Goal: Transaction & Acquisition: Download file/media

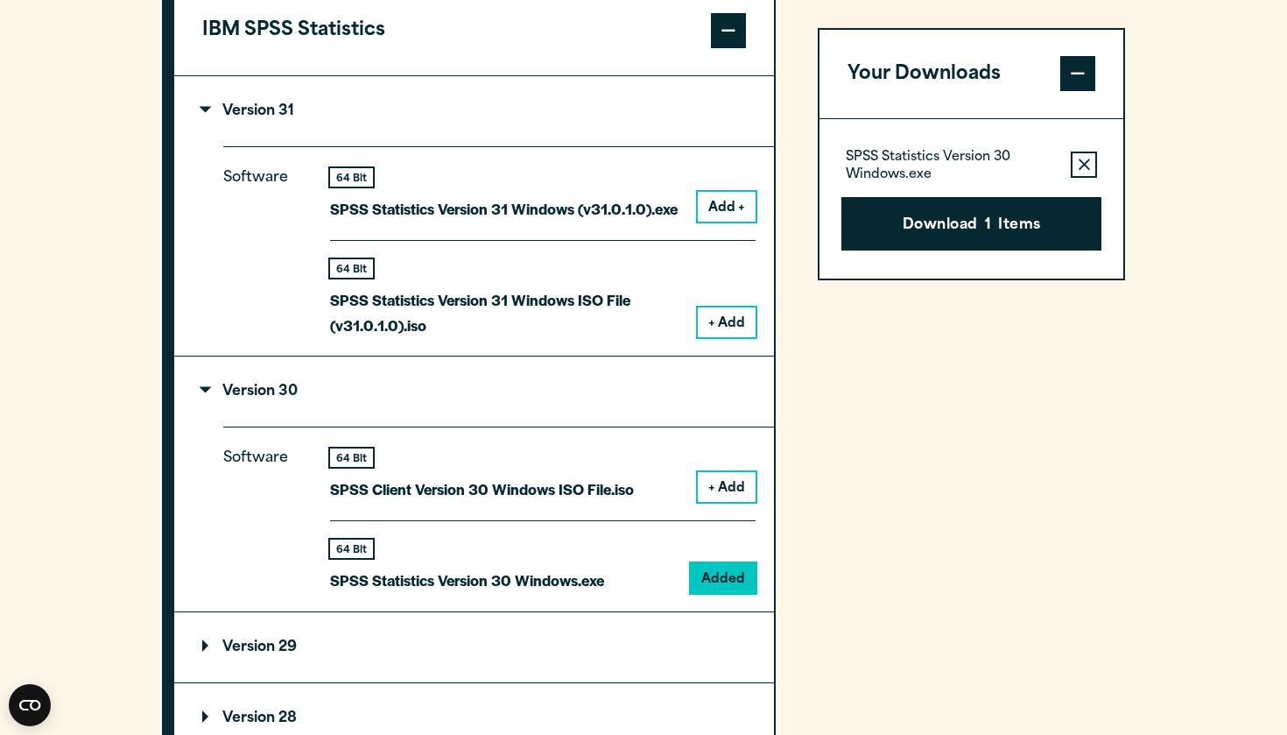
scroll to position [1502, 0]
click at [704, 502] on button "+ Add" at bounding box center [727, 487] width 58 height 30
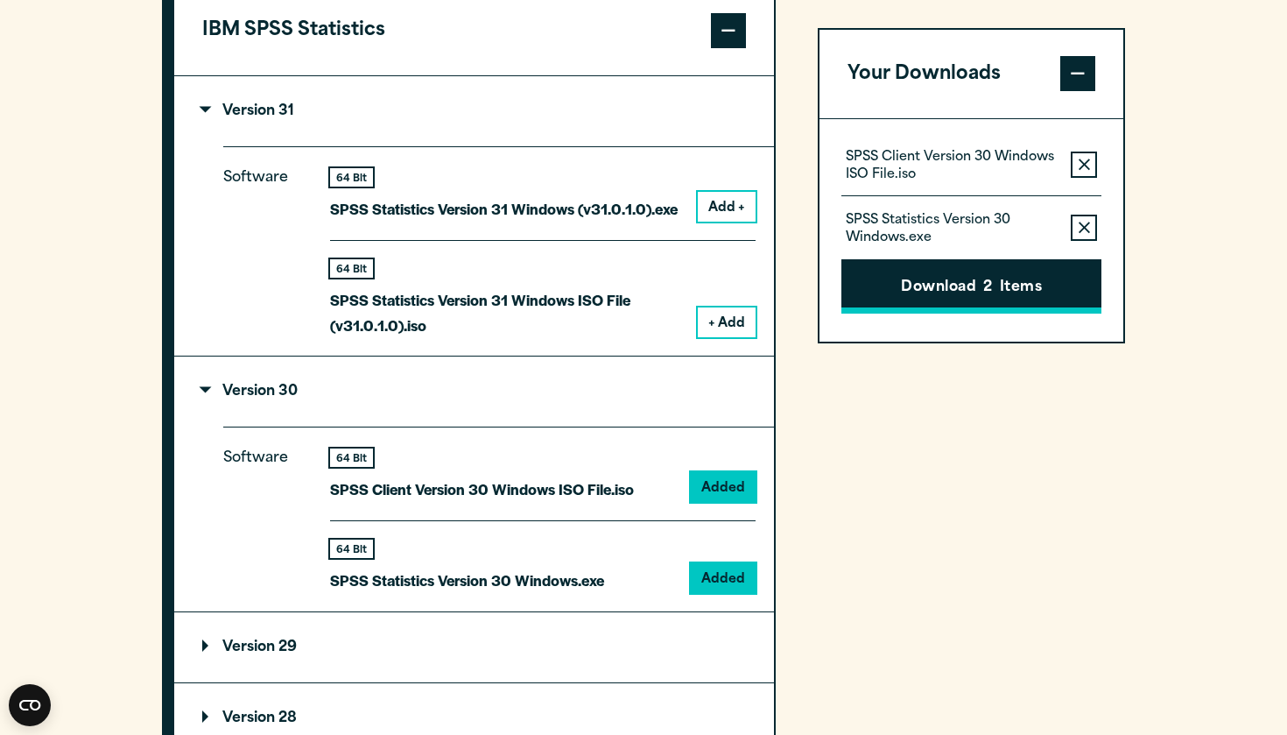
click at [986, 285] on span "2" at bounding box center [987, 289] width 9 height 23
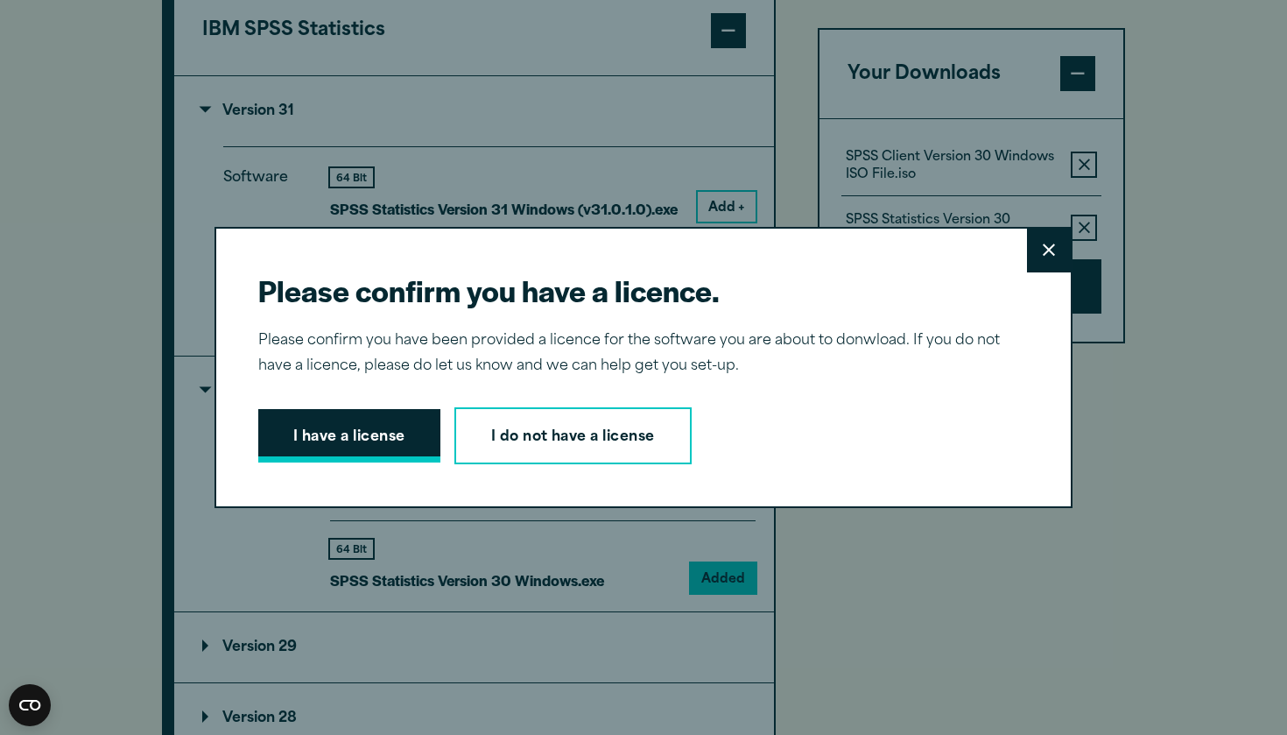
click at [342, 438] on button "I have a license" at bounding box center [349, 436] width 182 height 54
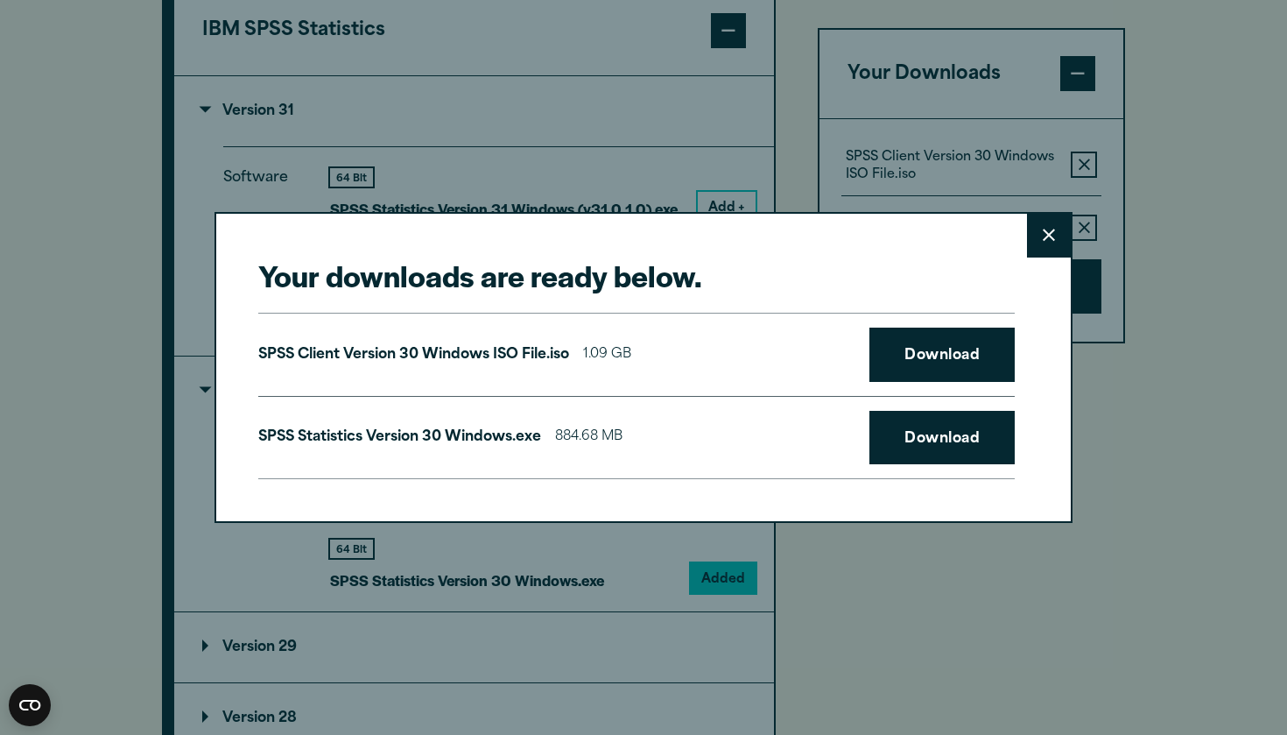
click at [1038, 241] on button "Close" at bounding box center [1049, 236] width 44 height 44
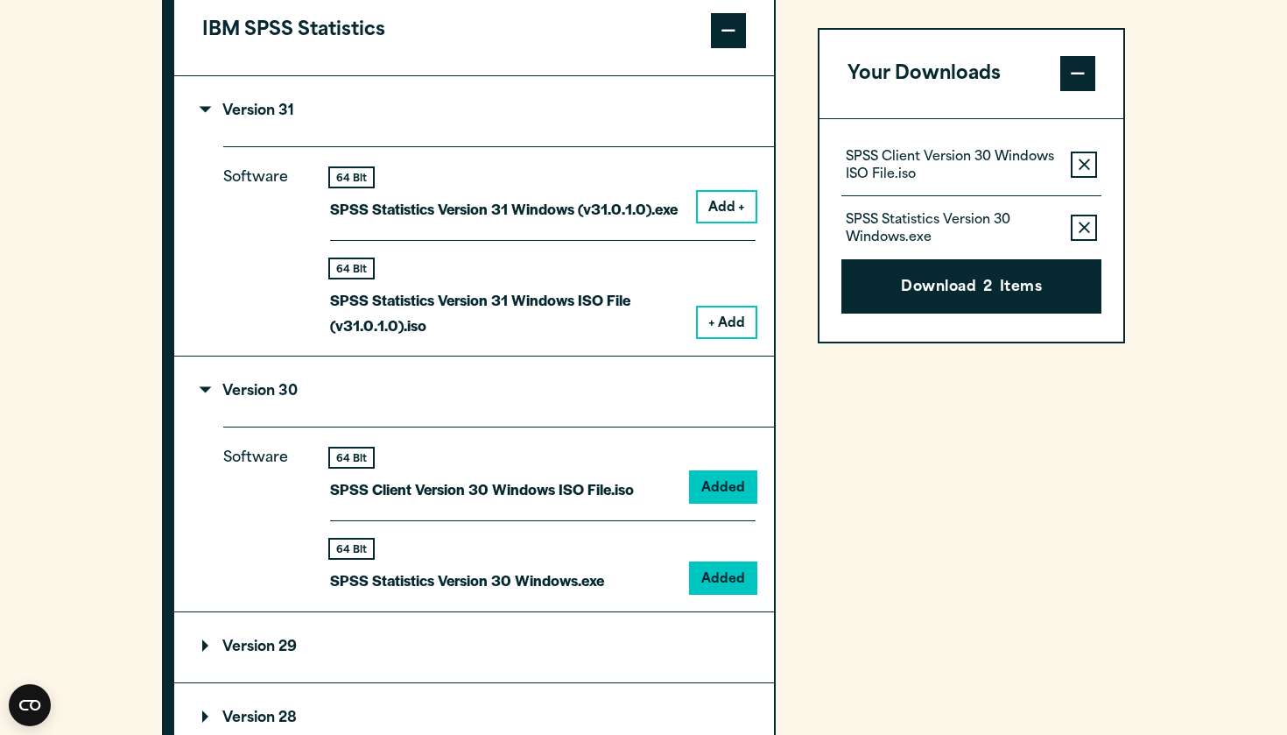
click at [1073, 225] on button "Remove this item from your software download list" at bounding box center [1084, 228] width 26 height 26
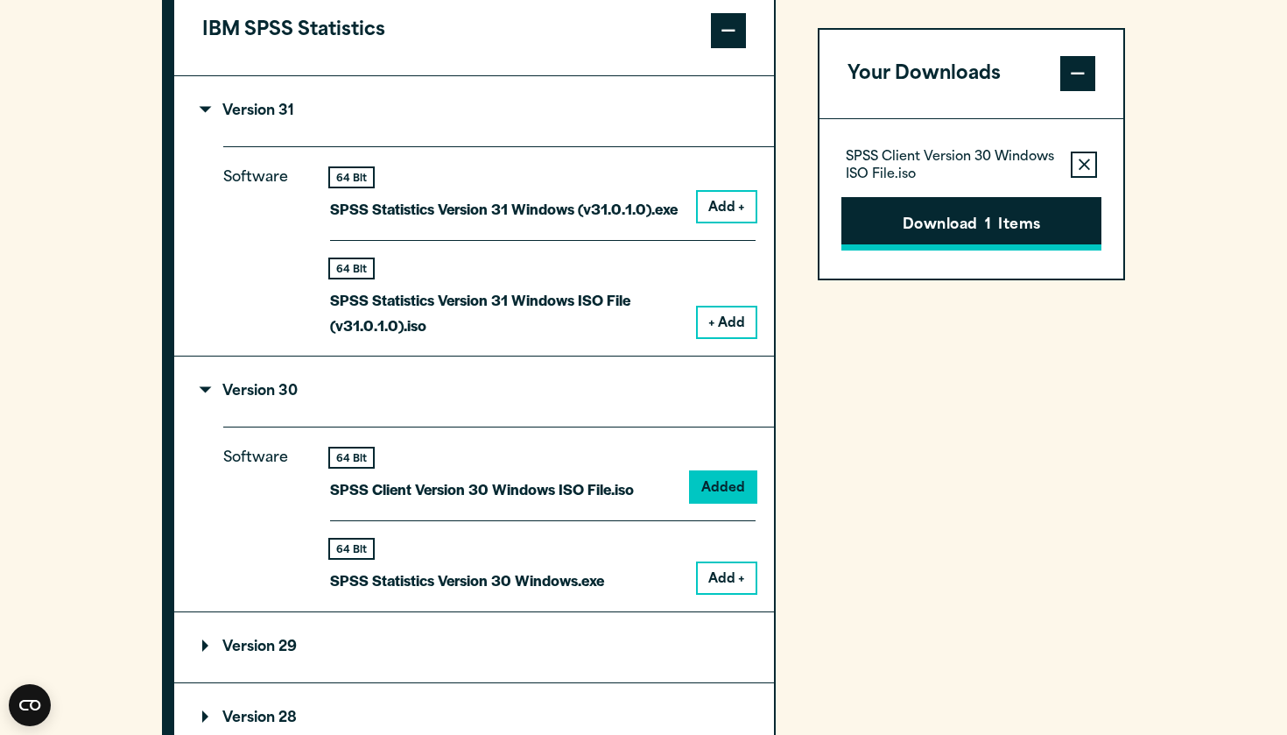
click at [1036, 229] on button "Download 1 Items" at bounding box center [971, 224] width 260 height 54
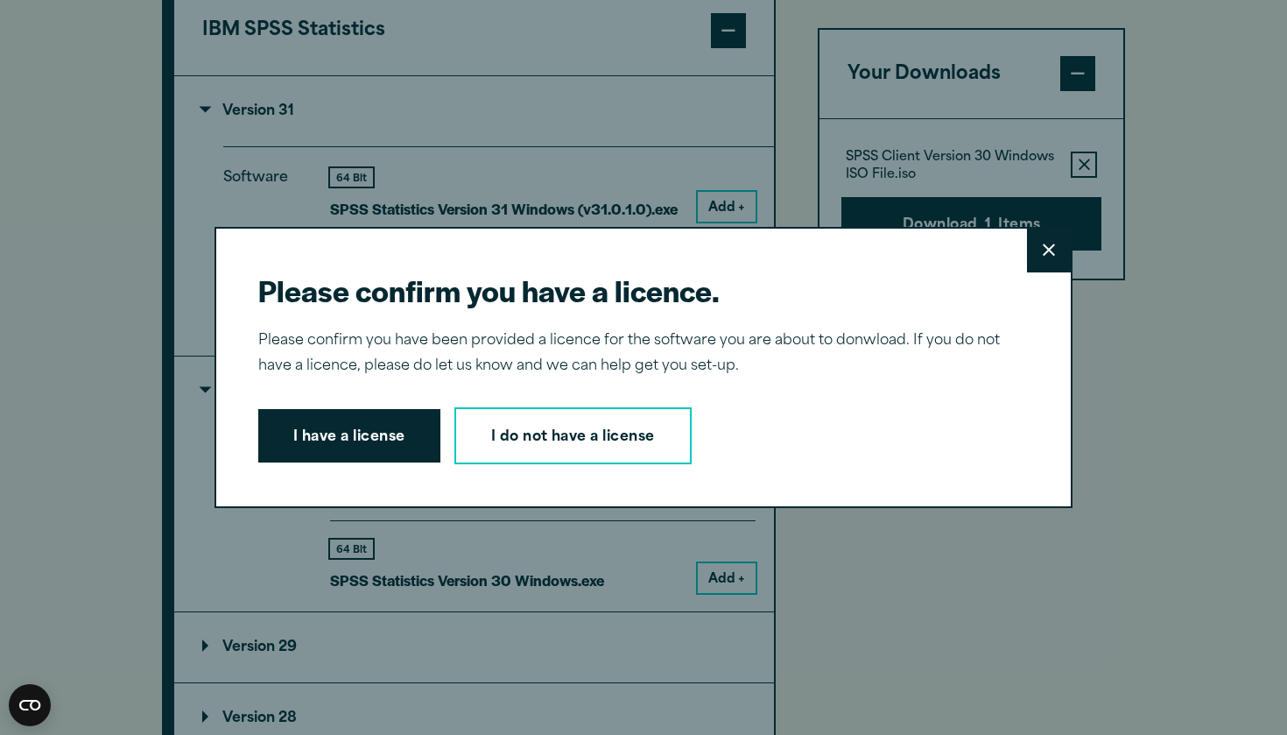
click at [441, 416] on div "I have a license I do not have a license" at bounding box center [636, 436] width 756 height 58
click at [410, 416] on button "I have a license" at bounding box center [349, 436] width 182 height 54
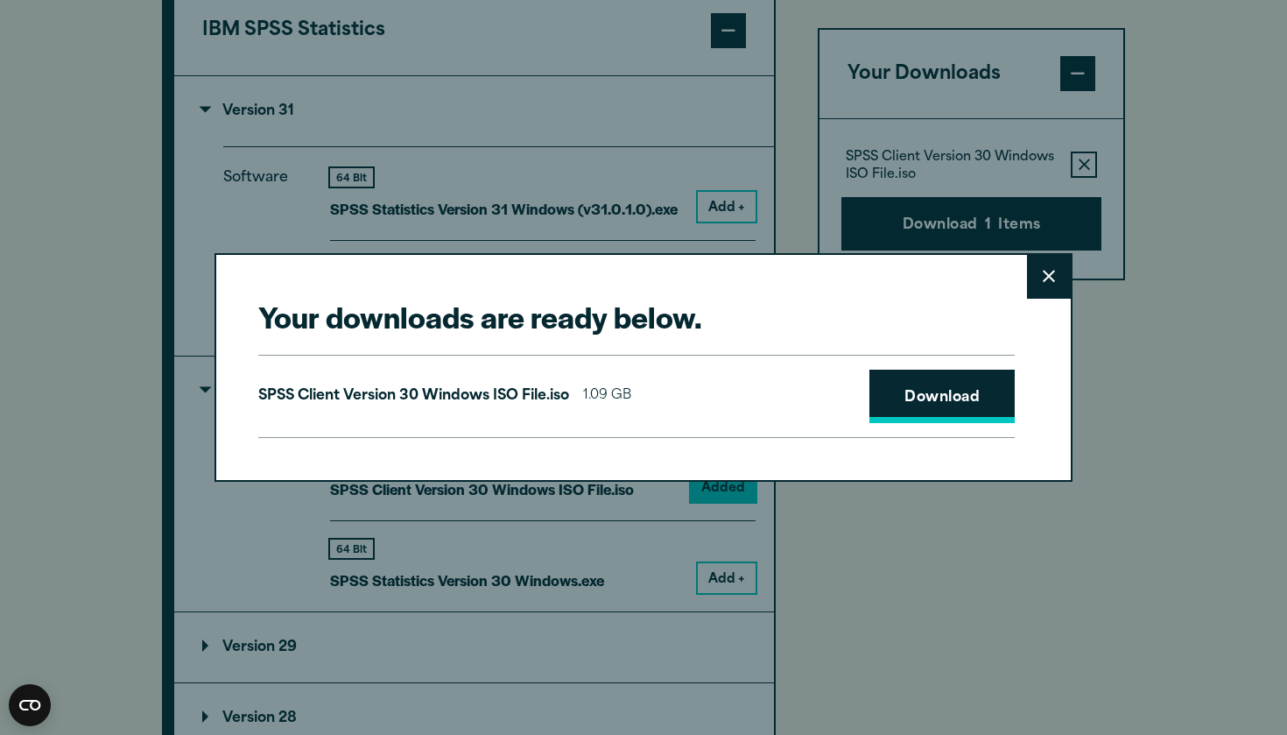
click at [924, 400] on link "Download" at bounding box center [941, 396] width 145 height 54
click at [802, 426] on div "SPSS Client Version 30 Windows ISO File.iso 1.09 GB Download" at bounding box center [636, 397] width 756 height 84
click at [1026, 286] on div "Your downloads are ready below. Close SPSS Client Version 30 Windows ISO File.i…" at bounding box center [643, 367] width 858 height 229
click at [1039, 290] on button "Close" at bounding box center [1049, 277] width 44 height 44
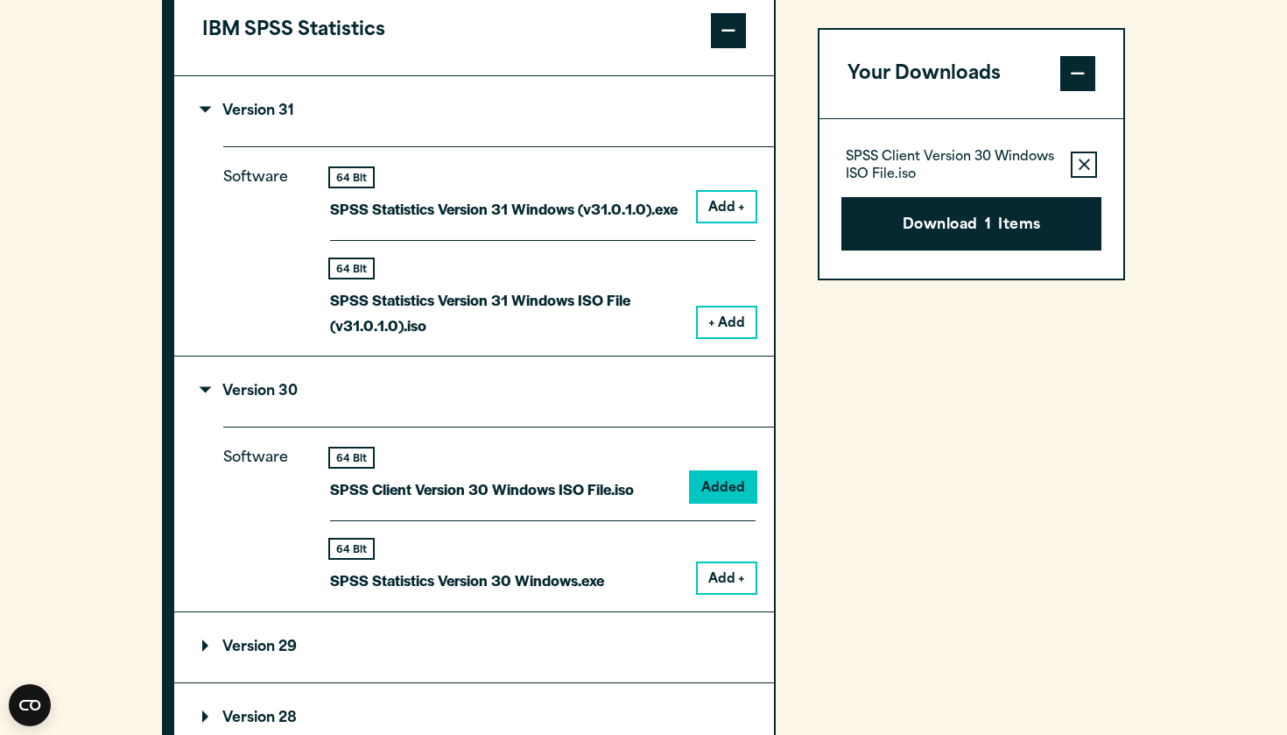
scroll to position [1474, 0]
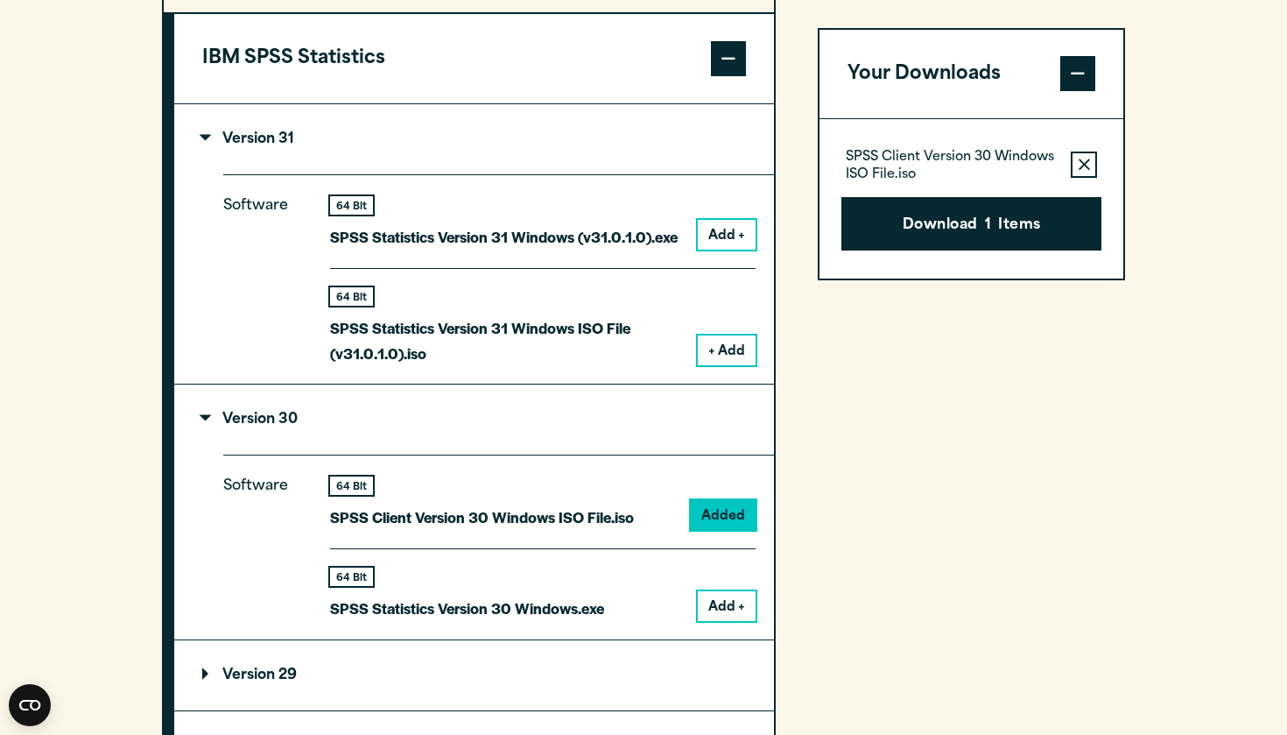
click at [727, 365] on button "+ Add" at bounding box center [727, 350] width 58 height 30
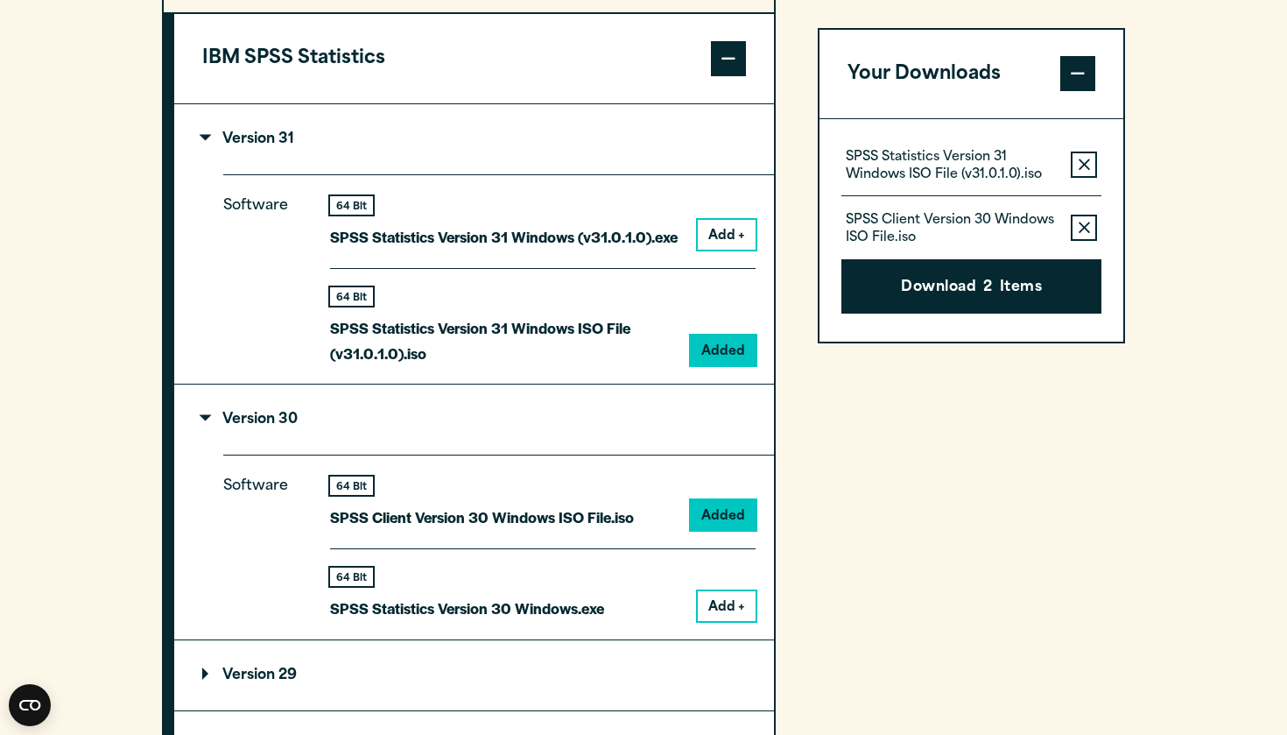
click at [1079, 232] on icon "button" at bounding box center [1084, 228] width 11 height 12
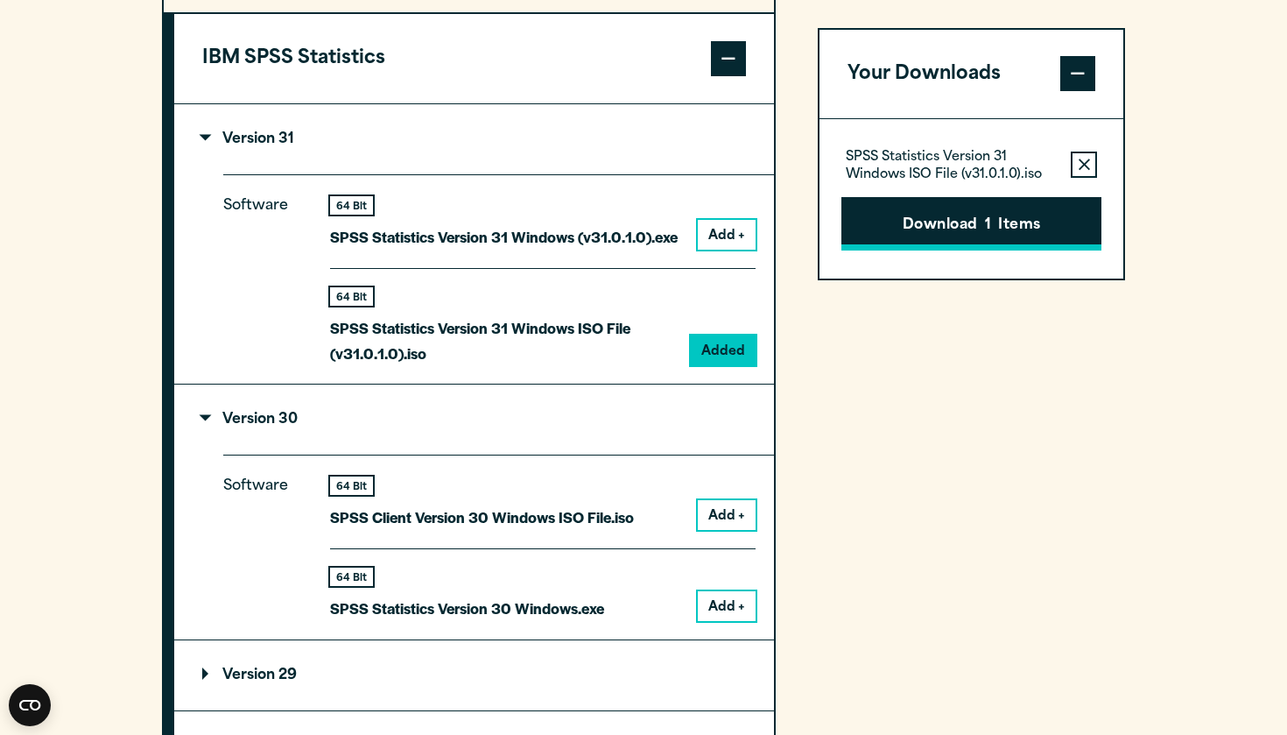
click at [1027, 213] on button "Download 1 Items" at bounding box center [971, 224] width 260 height 54
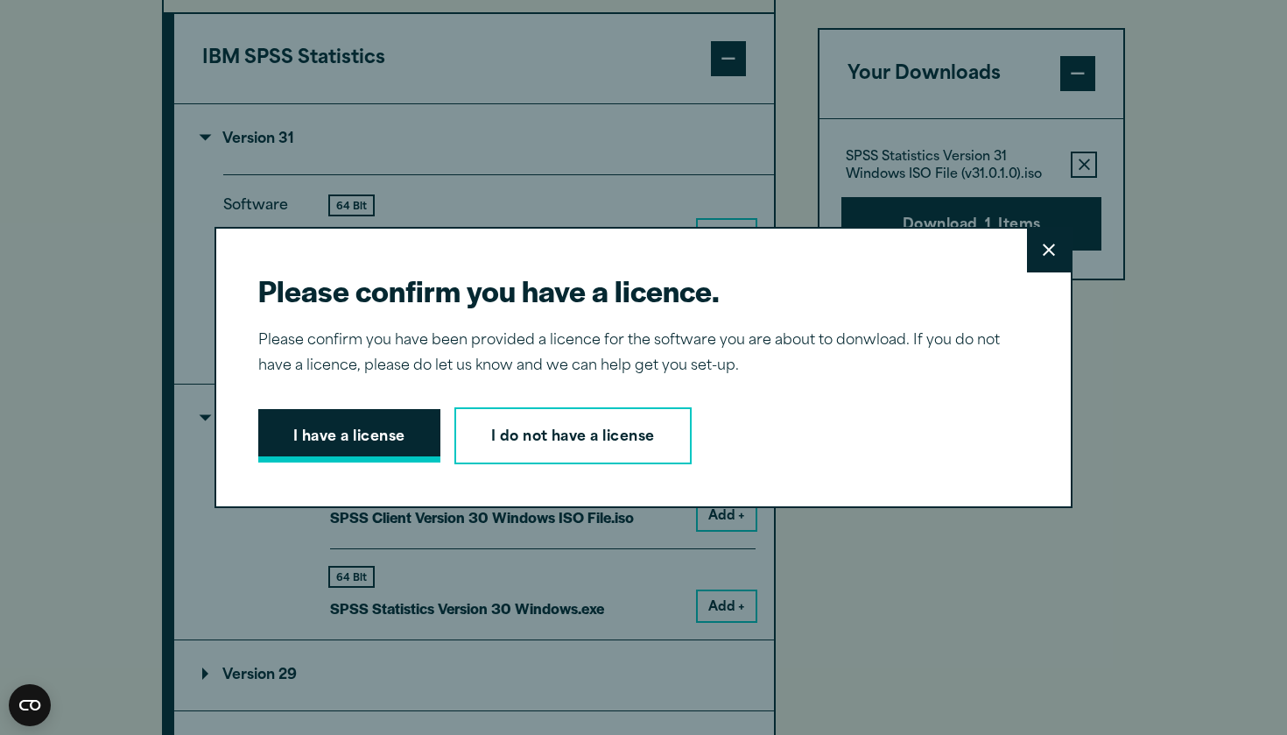
click at [379, 437] on button "I have a license" at bounding box center [349, 436] width 182 height 54
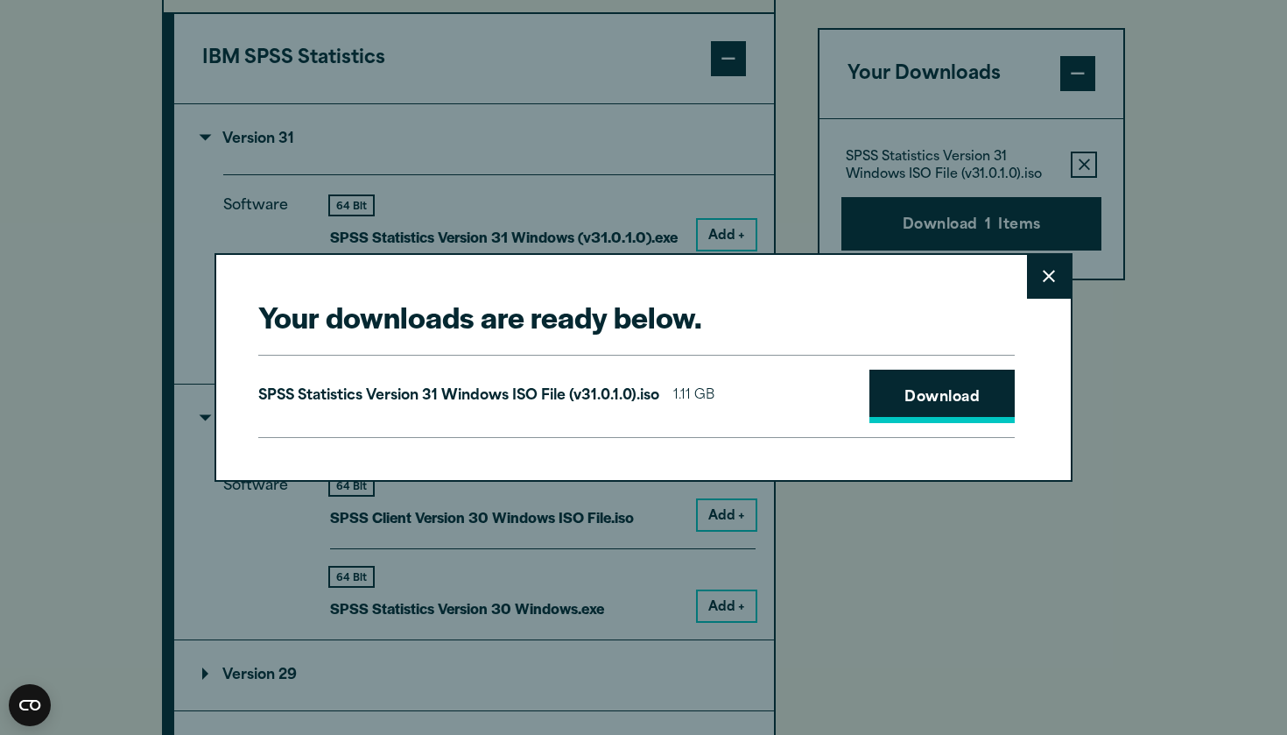
click at [968, 419] on link "Download" at bounding box center [941, 396] width 145 height 54
click at [1126, 364] on div "Your downloads are ready below. Close SPSS Statistics Version 31 Windows ISO Fi…" at bounding box center [643, 367] width 1287 height 735
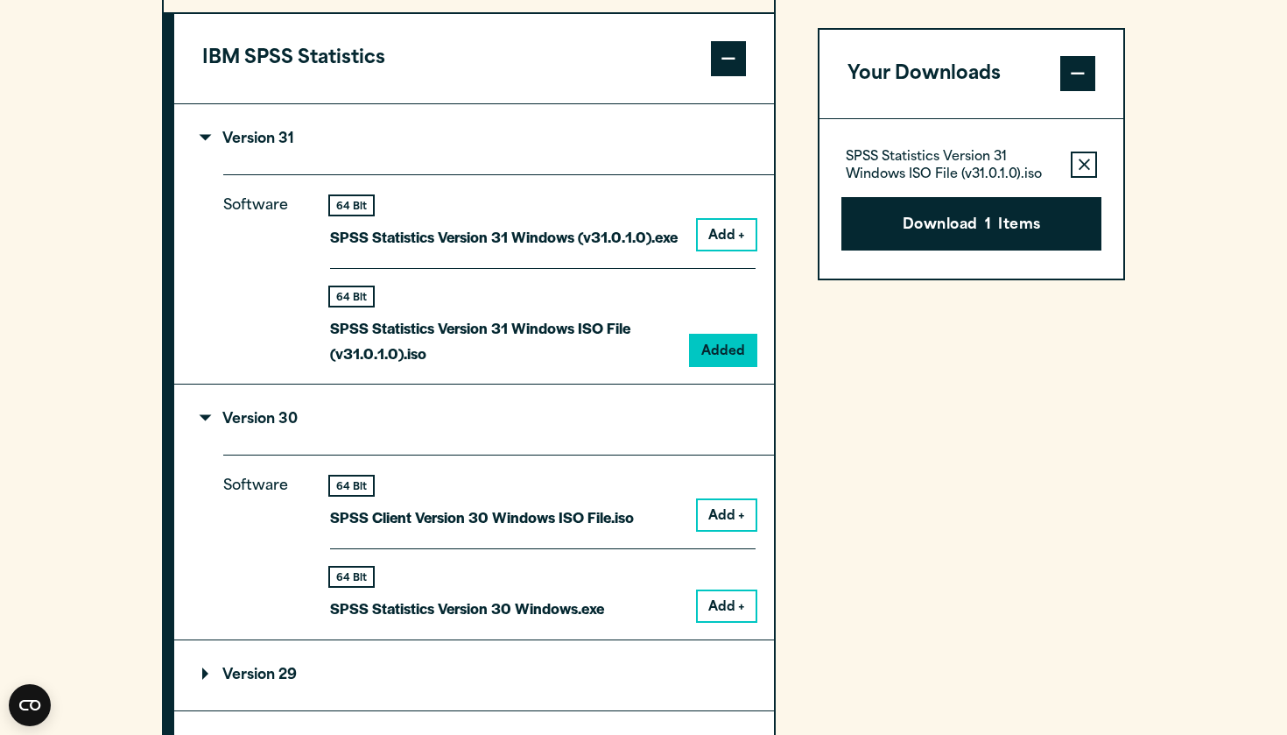
click at [1174, 230] on section "Select your software downloads Use the table below to find and navigate to your…" at bounding box center [643, 425] width 1287 height 1658
click at [1120, 226] on div "SPSS Statistics Version 31 Windows ISO File (v31.0.1.0).iso Remove this item fr…" at bounding box center [971, 199] width 304 height 159
click at [844, 309] on div "Your Downloads SPSS Statistics Version 31 Windows ISO File (v31.0.1.0).iso Remo…" at bounding box center [971, 560] width 307 height 1276
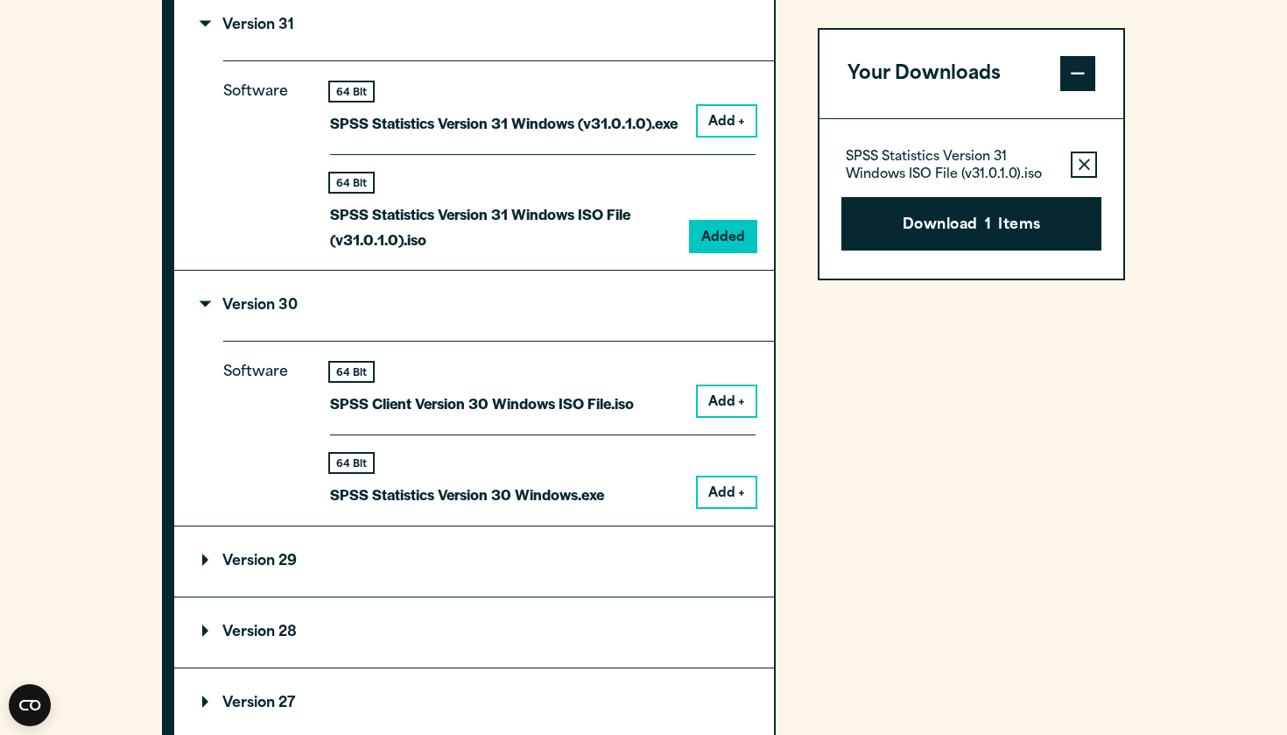
click at [740, 507] on button "Add +" at bounding box center [727, 492] width 58 height 30
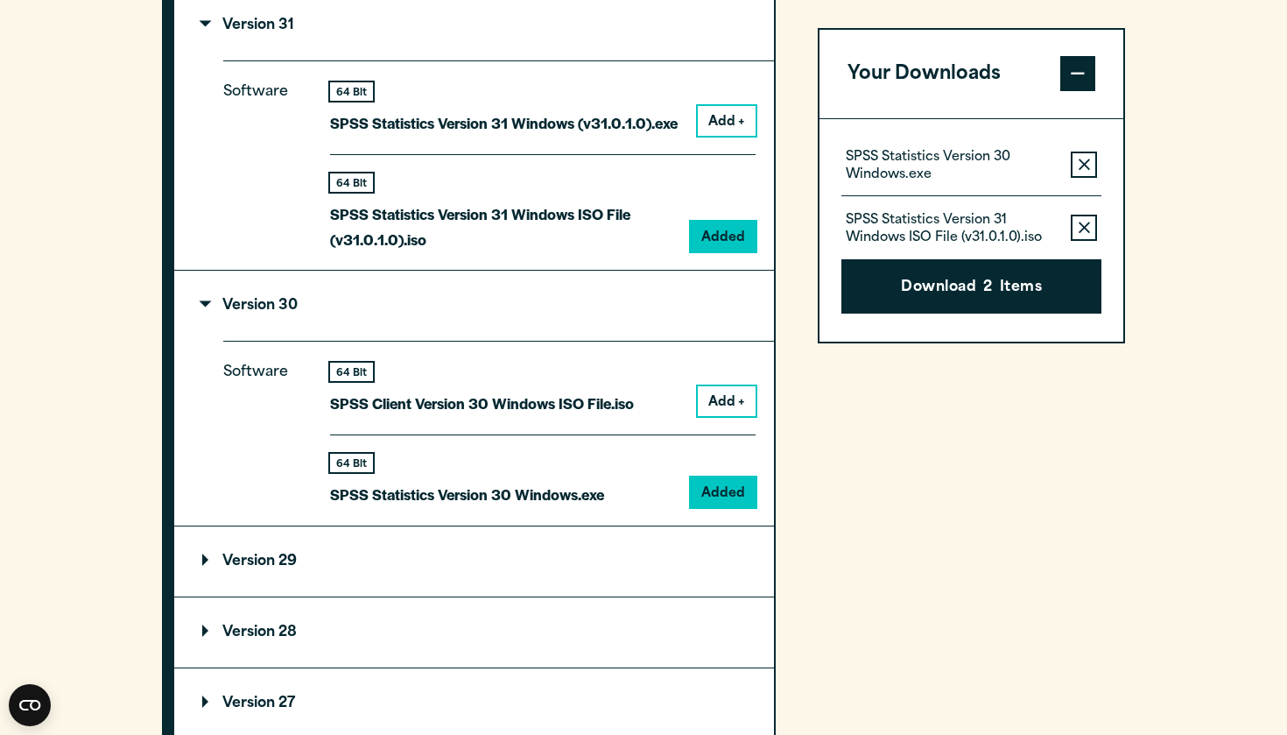
click at [1086, 237] on button "Remove this item from your software download list" at bounding box center [1084, 228] width 26 height 26
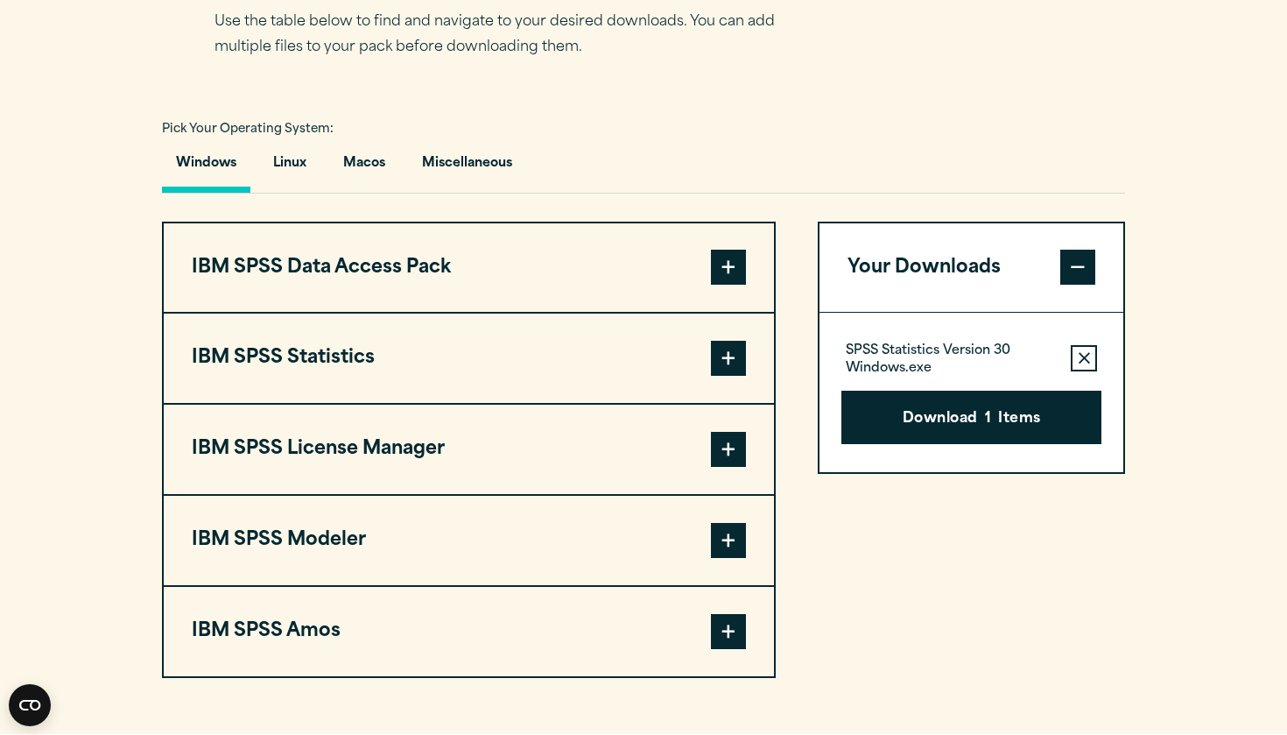
scroll to position [1174, 0]
click at [612, 387] on button "IBM SPSS Statistics" at bounding box center [469, 358] width 610 height 89
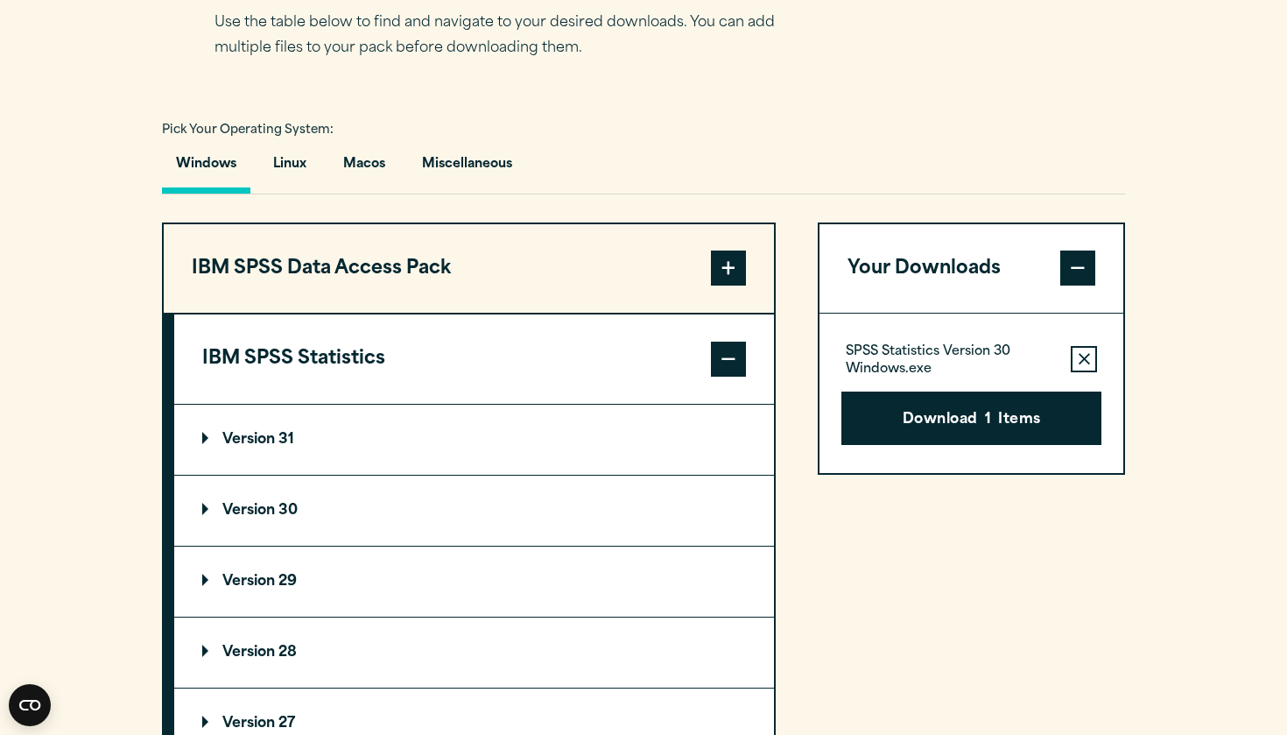
click at [608, 394] on button "IBM SPSS Statistics" at bounding box center [474, 358] width 600 height 89
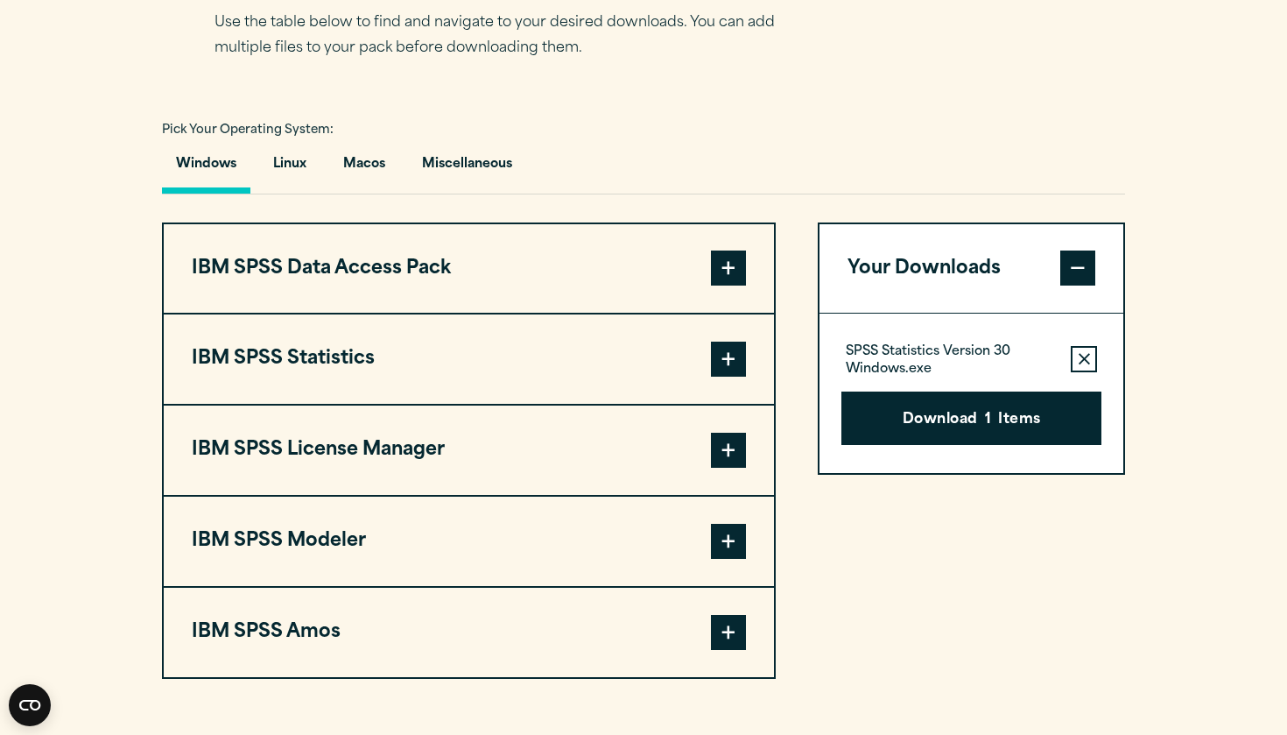
click at [1079, 365] on icon "button" at bounding box center [1084, 359] width 11 height 12
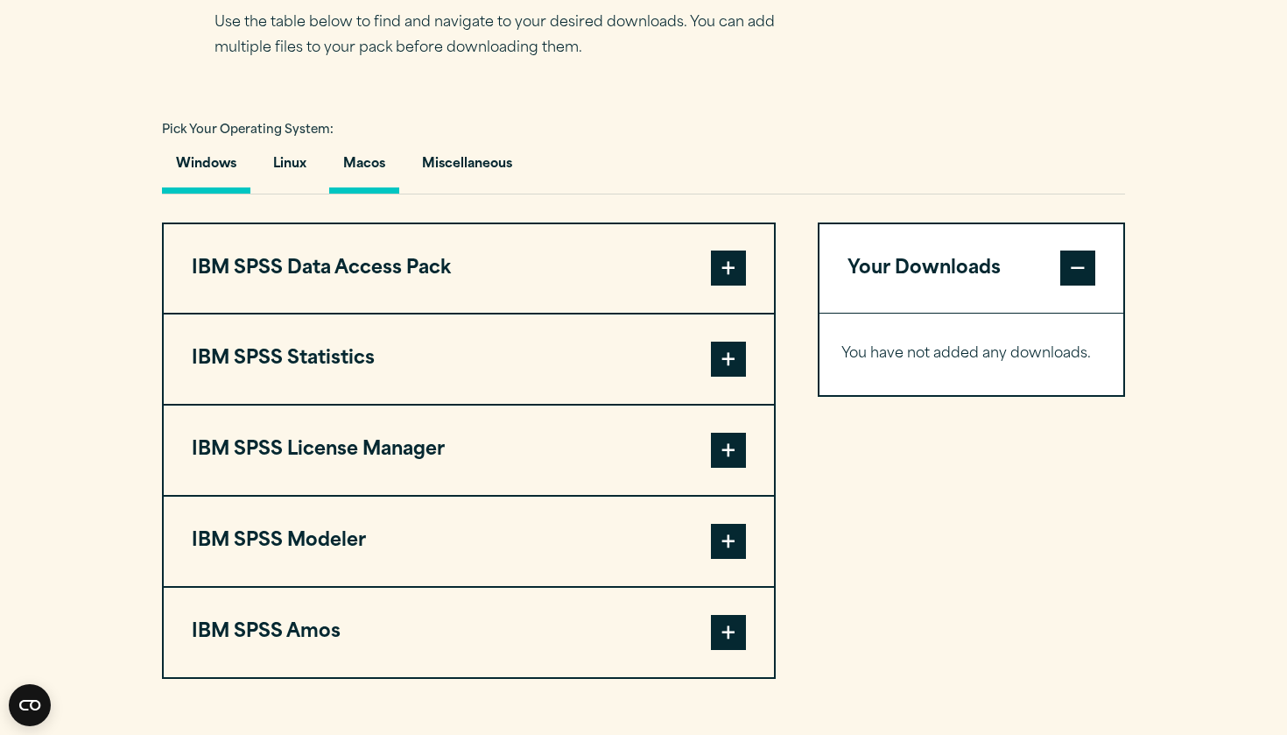
click at [376, 193] on button "Macos" at bounding box center [364, 169] width 70 height 50
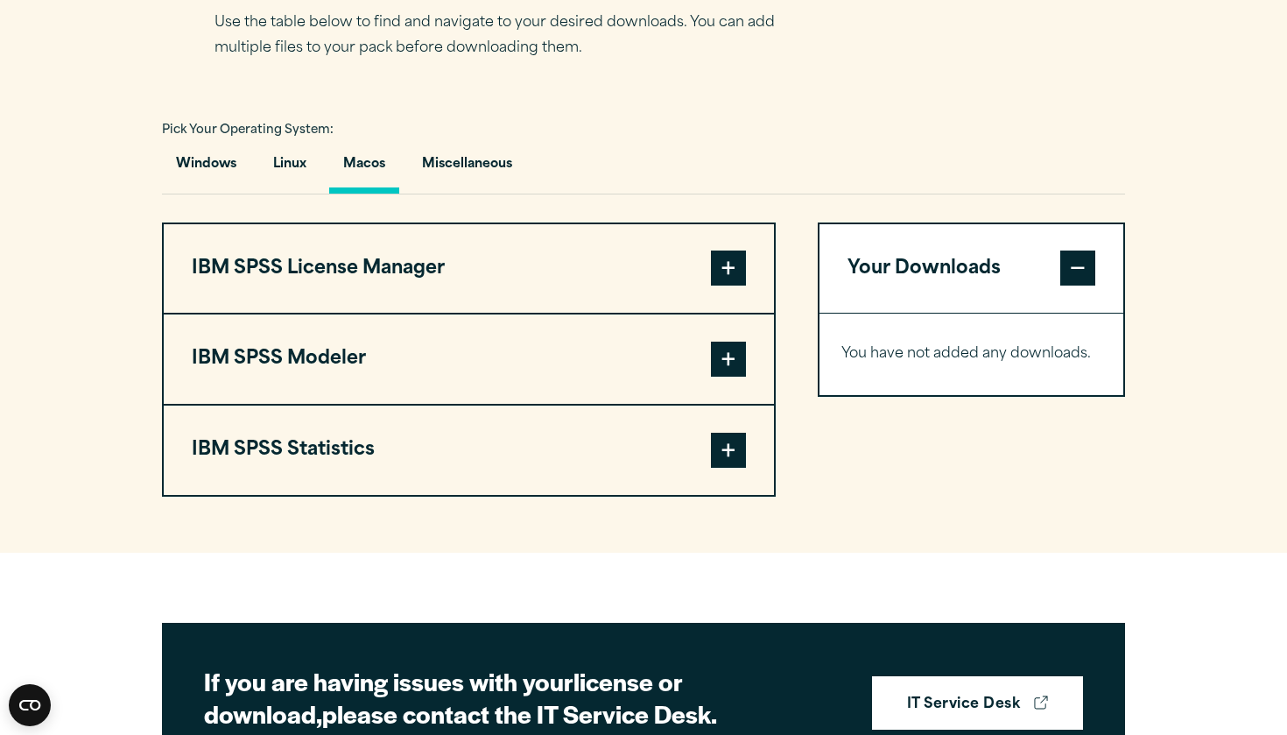
click at [671, 476] on button "IBM SPSS Statistics" at bounding box center [469, 449] width 610 height 89
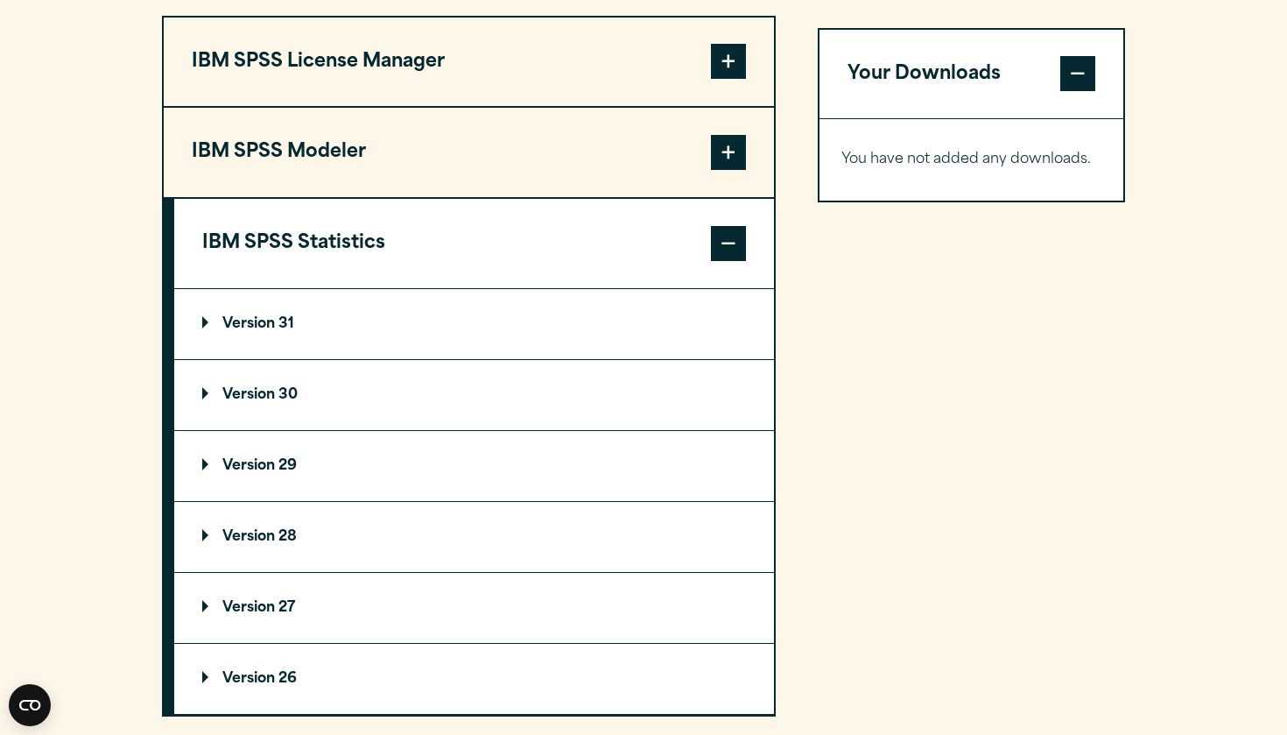
scroll to position [1380, 0]
click at [302, 425] on summary "Version 30" at bounding box center [474, 396] width 600 height 70
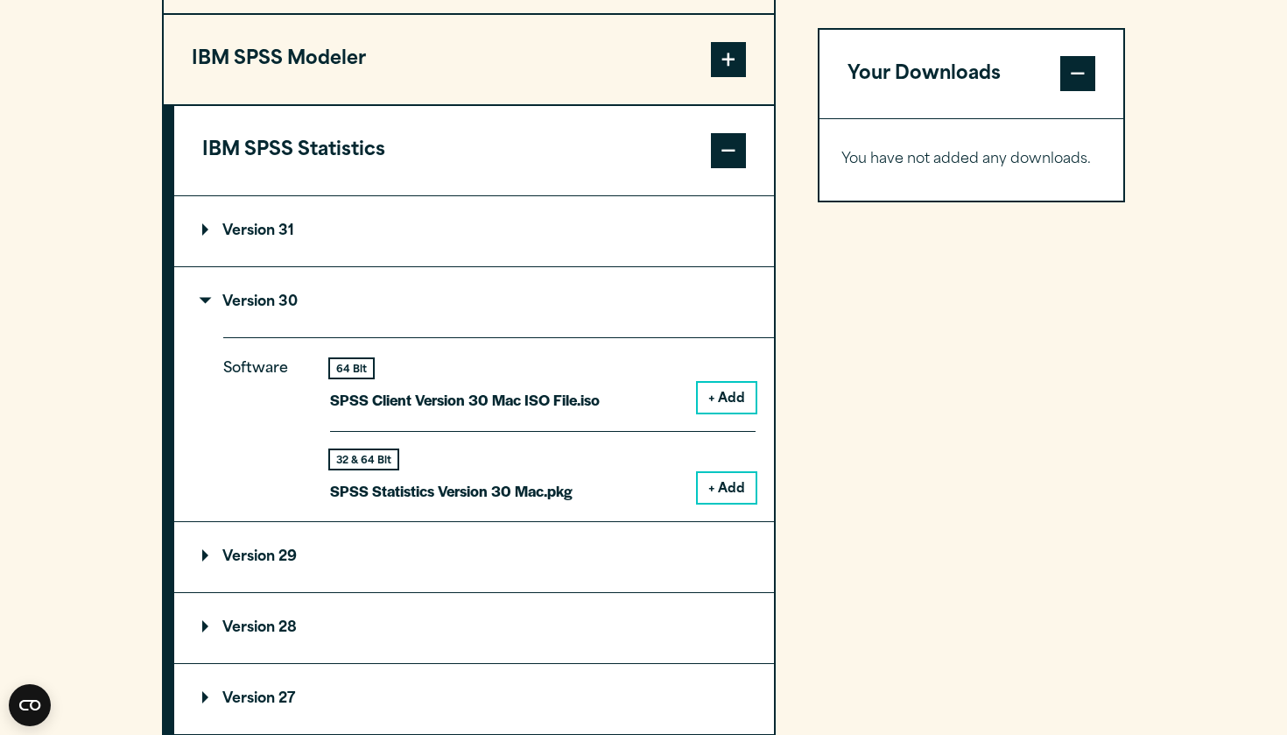
scroll to position [1475, 0]
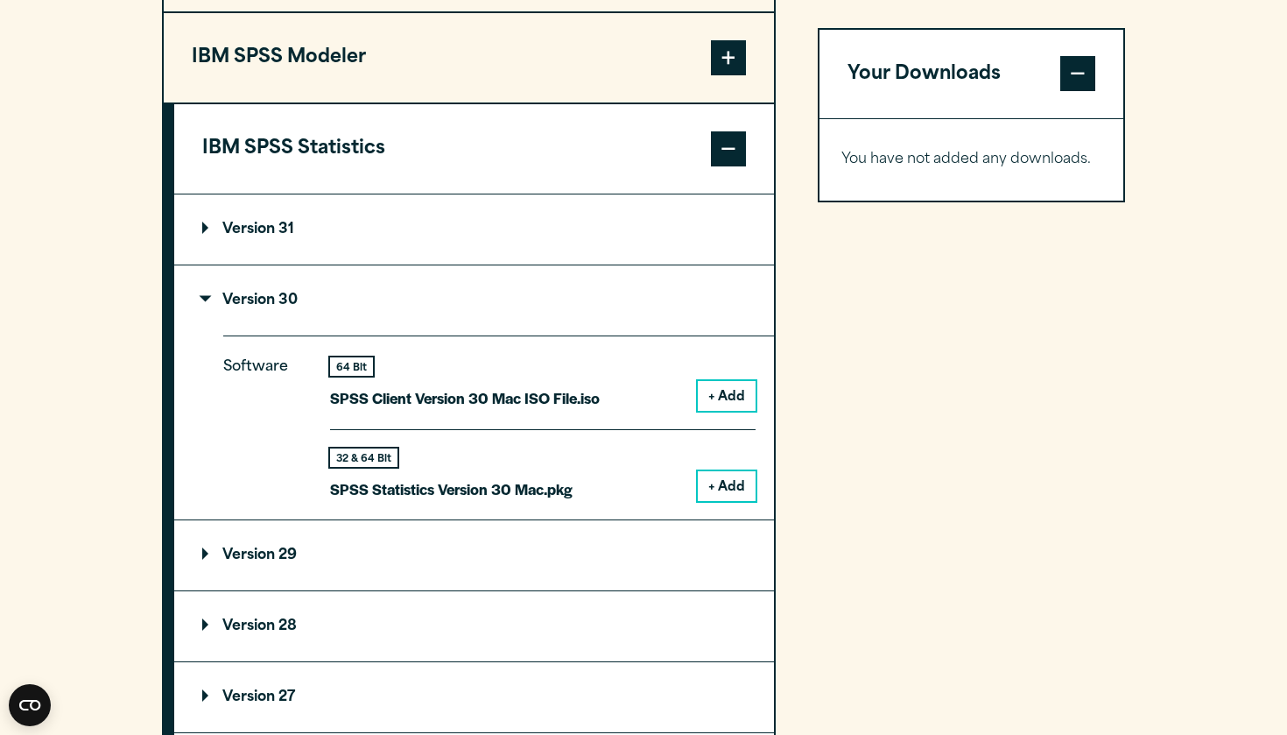
click at [729, 501] on button "+ Add" at bounding box center [727, 486] width 58 height 30
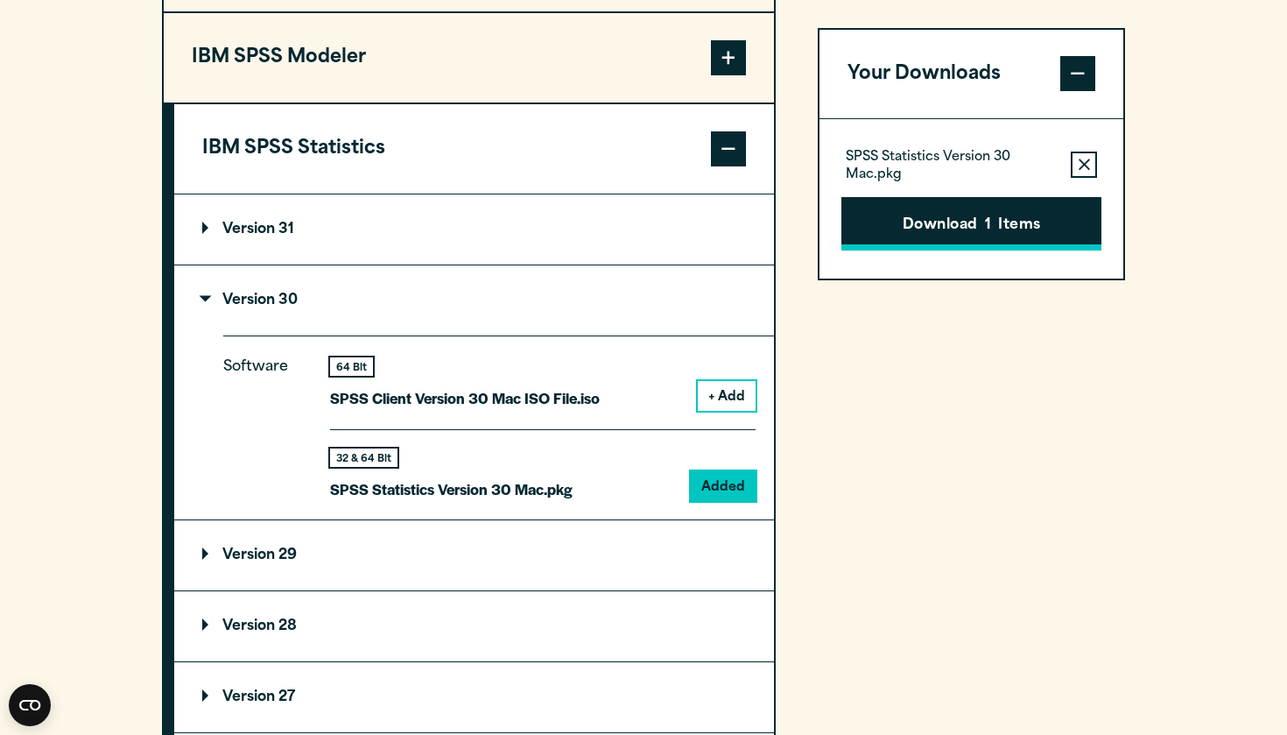
click at [1002, 210] on button "Download 1 Items" at bounding box center [971, 224] width 260 height 54
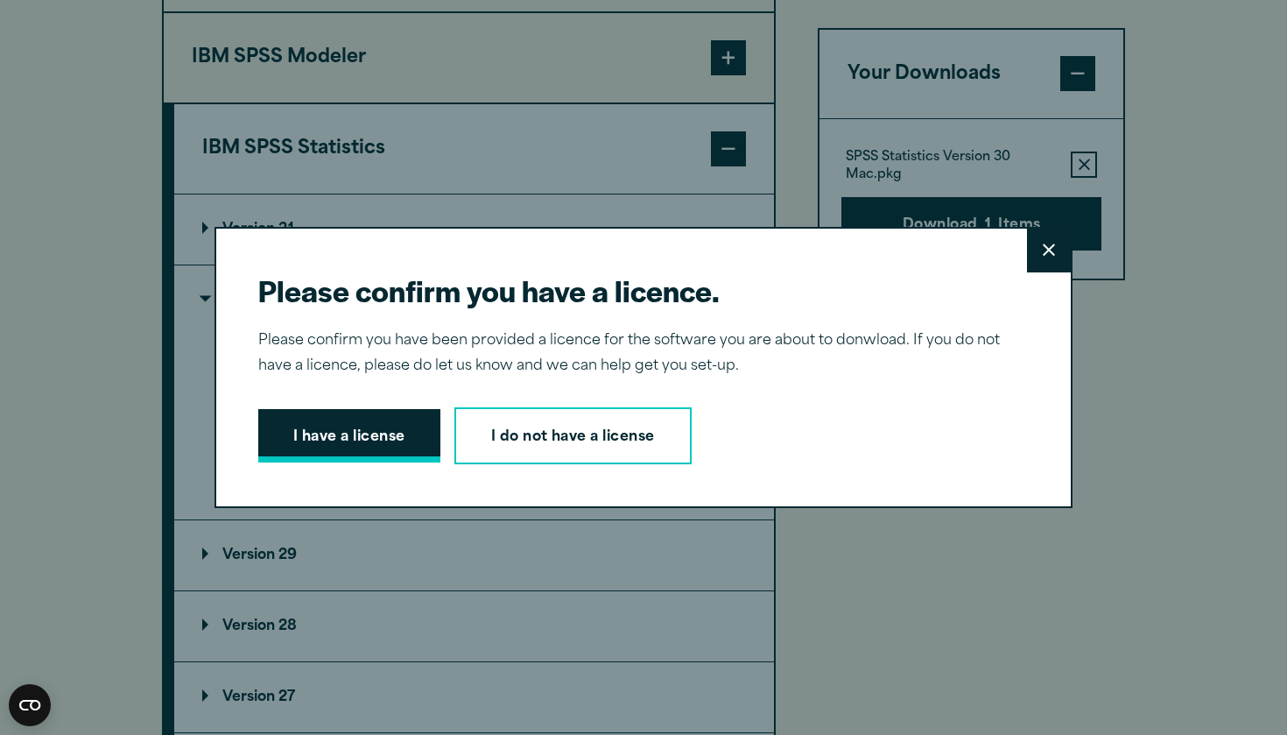
click at [397, 441] on button "I have a license" at bounding box center [349, 436] width 182 height 54
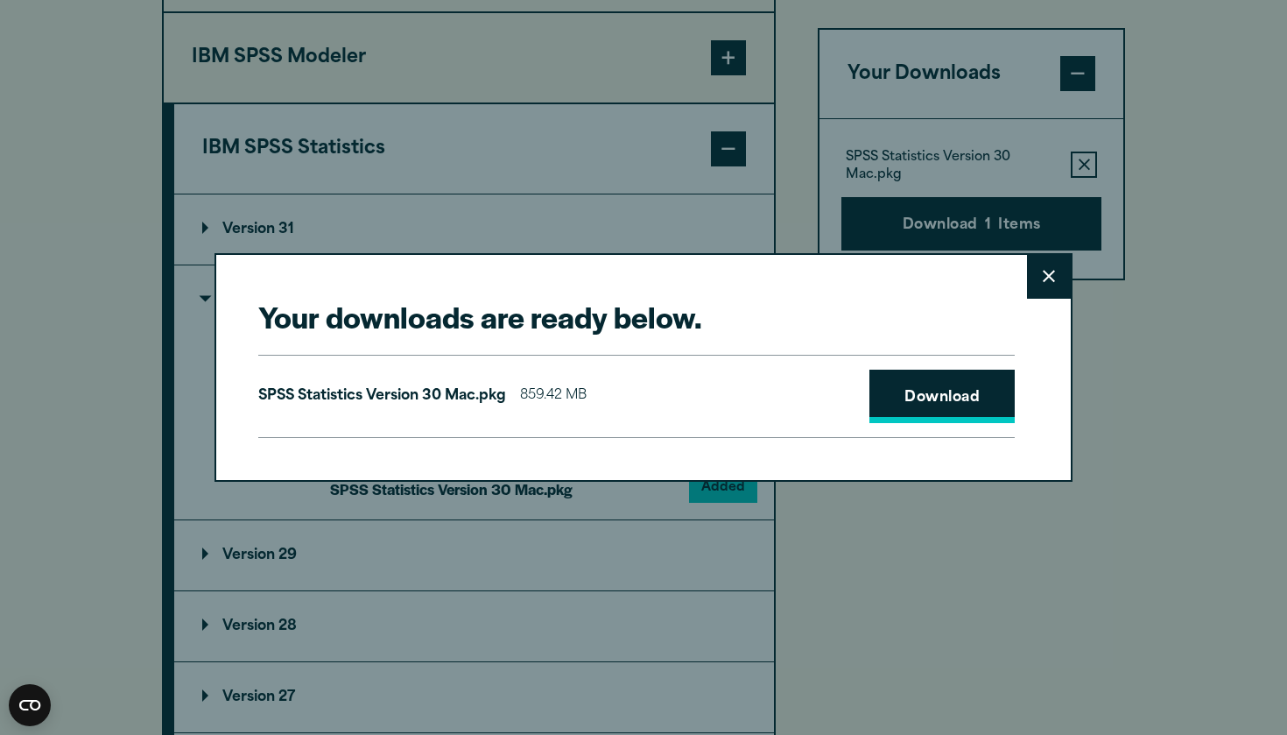
click at [954, 405] on link "Download" at bounding box center [941, 396] width 145 height 54
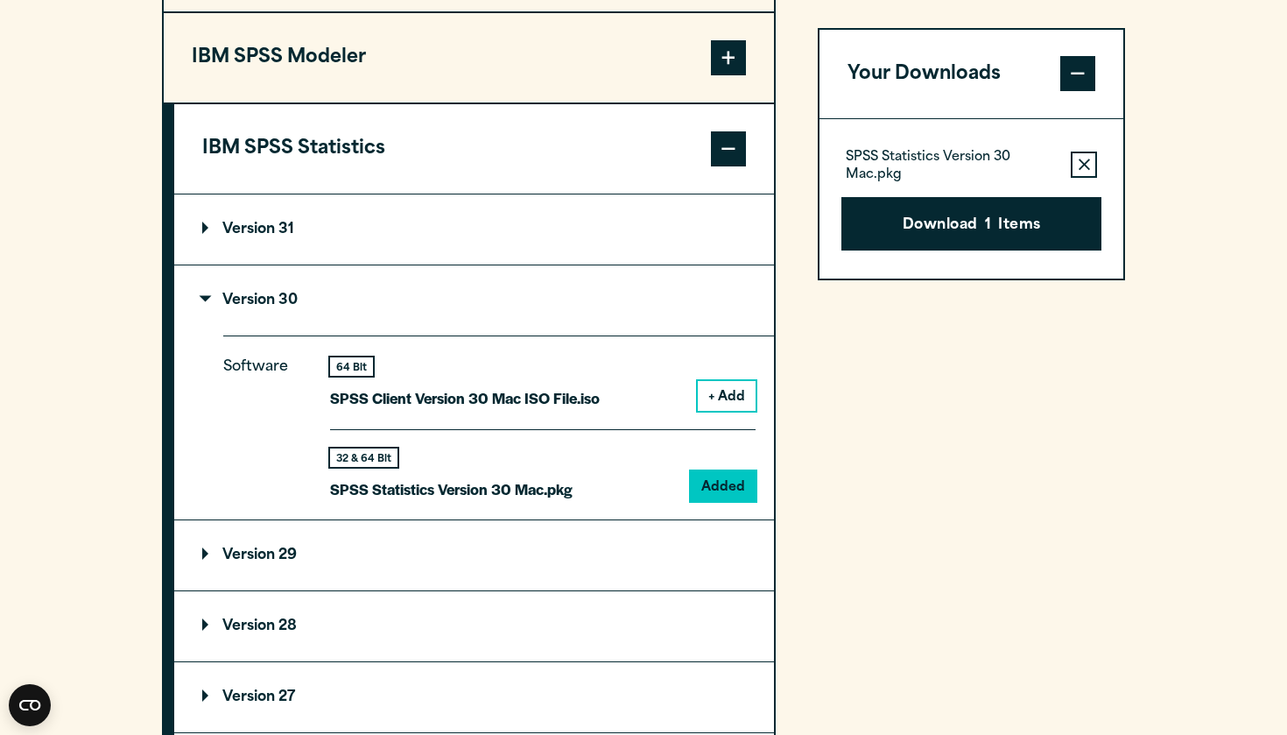
click at [1129, 250] on div "Your downloads are ready below. Close SPSS Statistics Version 30 Mac.pkg 859.42…" at bounding box center [643, 367] width 1287 height 735
